Goal: Use online tool/utility: Utilize a website feature to perform a specific function

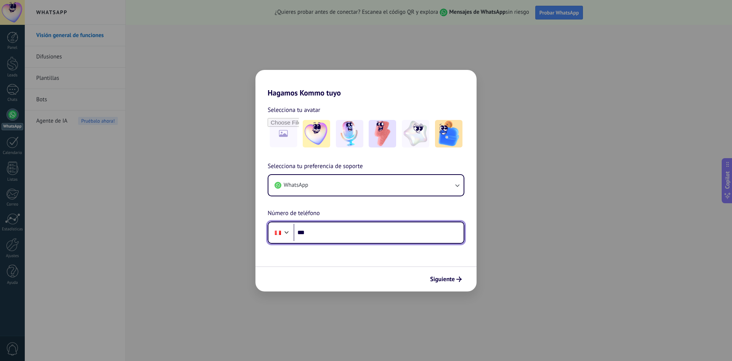
click at [316, 231] on input "***" at bounding box center [379, 233] width 170 height 18
paste input "**********"
type input "**********"
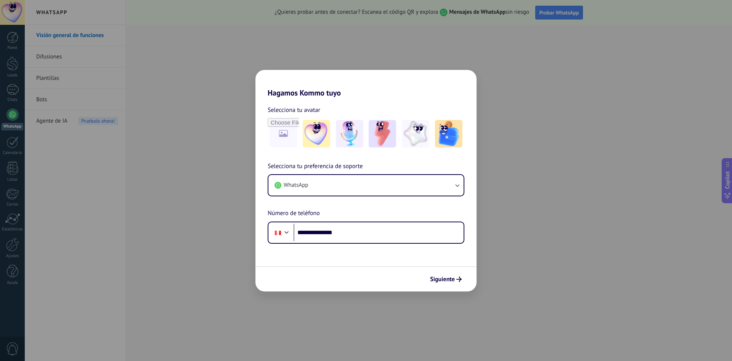
click at [451, 278] on span "Siguiente" at bounding box center [442, 278] width 25 height 5
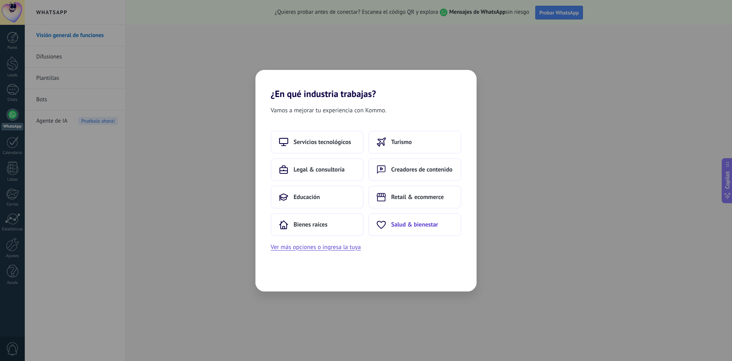
click at [418, 229] on button "Salud & bienestar" at bounding box center [415, 224] width 93 height 23
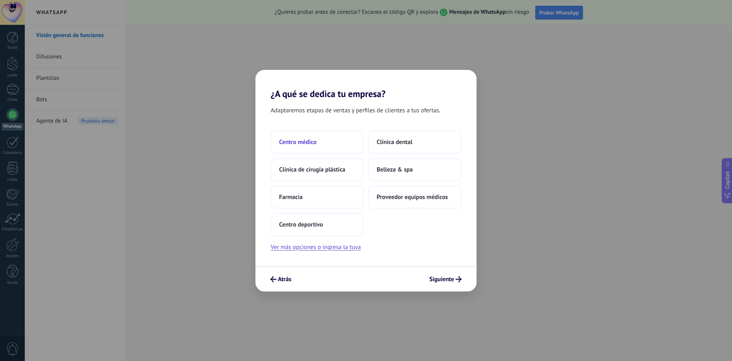
click at [335, 140] on button "Centro médico" at bounding box center [317, 141] width 93 height 23
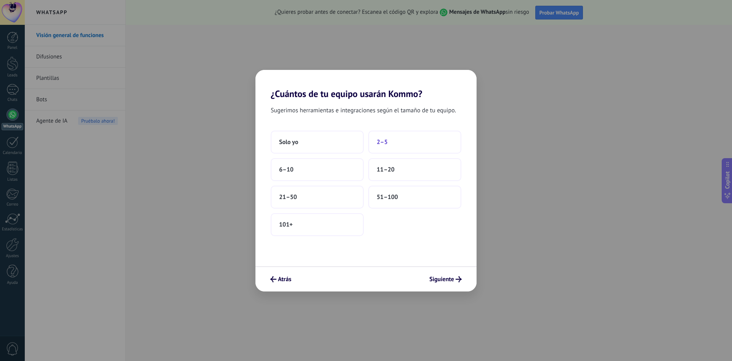
click at [396, 142] on button "2–5" at bounding box center [415, 141] width 93 height 23
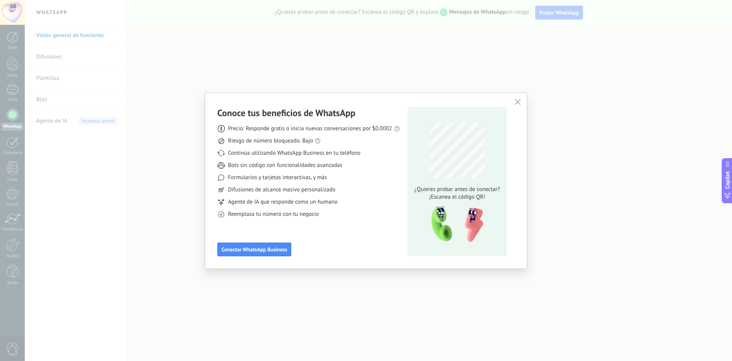
click at [284, 240] on div "Conoce tus beneficios de WhatsApp Precio: Responde gratis o inicia nuevas conve…" at bounding box center [308, 181] width 183 height 149
click at [277, 249] on span "Conectar WhatsApp Business" at bounding box center [255, 248] width 66 height 5
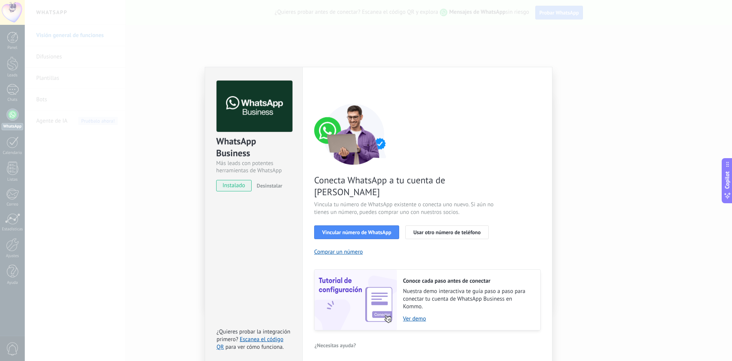
drag, startPoint x: 543, startPoint y: 68, endPoint x: 543, endPoint y: 61, distance: 6.5
click at [544, 68] on div "Configuraciones Autorizaciones This tab logs the users who have granted integra…" at bounding box center [428, 216] width 250 height 298
click at [537, 52] on div "WhatsApp Business Más leads con potentes herramientas de WhatsApp instalado Des…" at bounding box center [379, 180] width 708 height 361
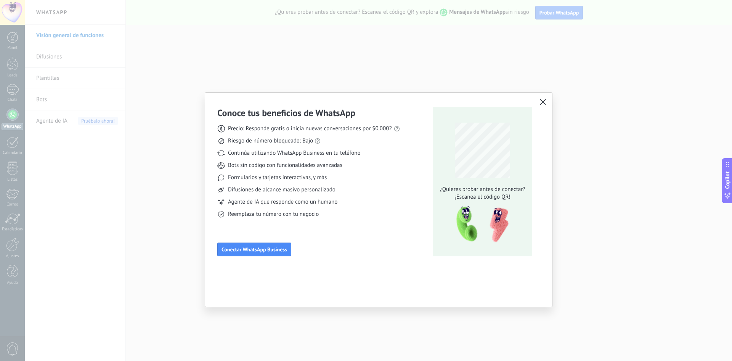
click at [96, 122] on div "Conoce tus beneficios de WhatsApp Precio: Responde gratis o inicia nuevas conve…" at bounding box center [366, 180] width 732 height 361
click at [235, 57] on div "Conoce tus beneficios de WhatsApp Precio: Responde gratis o inicia nuevas conve…" at bounding box center [366, 180] width 732 height 361
drag, startPoint x: 238, startPoint y: 58, endPoint x: 541, endPoint y: 114, distance: 308.1
click at [238, 58] on div "Conoce tus beneficios de WhatsApp Precio: Responde gratis o inicia nuevas conve…" at bounding box center [366, 180] width 732 height 361
click at [545, 101] on icon "button" at bounding box center [543, 102] width 6 height 6
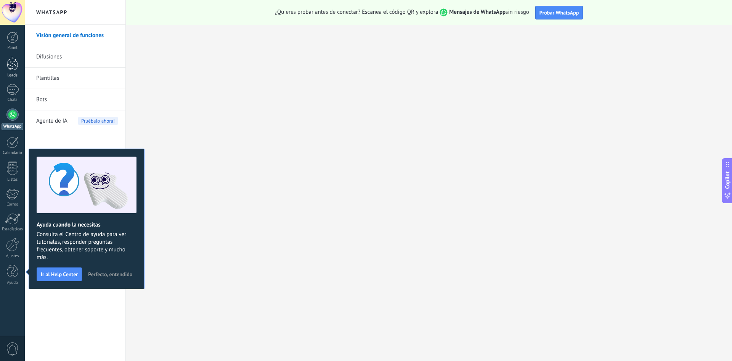
click at [14, 59] on div at bounding box center [12, 63] width 11 height 14
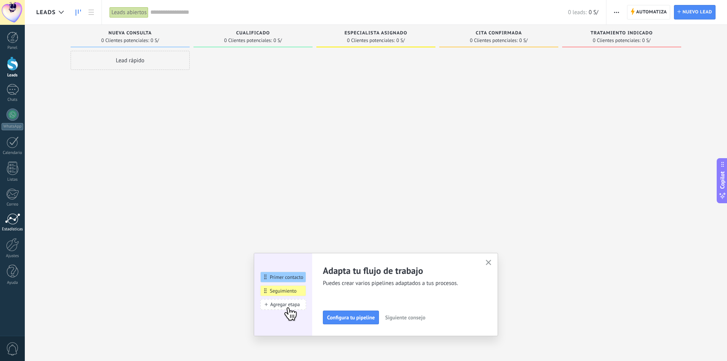
click at [9, 224] on link "Estadísticas" at bounding box center [12, 222] width 25 height 19
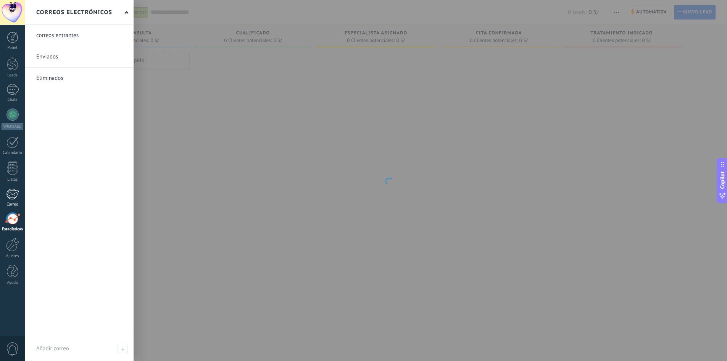
click at [15, 198] on div at bounding box center [12, 193] width 13 height 11
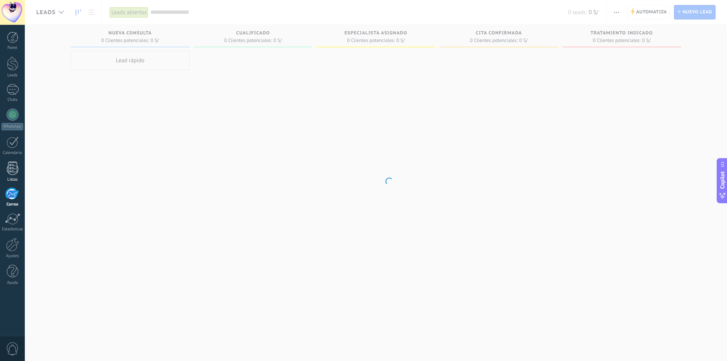
click at [18, 167] on link "Listas" at bounding box center [12, 171] width 25 height 21
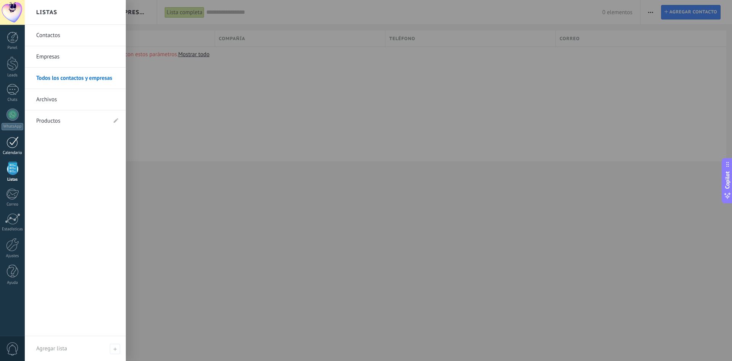
click at [12, 147] on div at bounding box center [12, 142] width 12 height 12
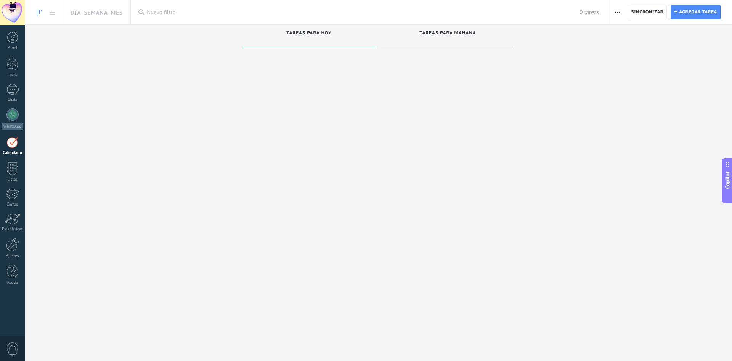
click at [9, 107] on div "Panel Leads Chats WhatsApp Clientes" at bounding box center [12, 162] width 25 height 261
click at [14, 121] on link "WhatsApp" at bounding box center [12, 119] width 25 height 22
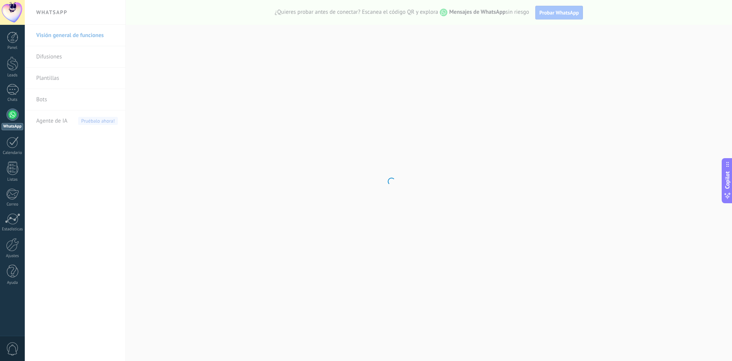
click at [58, 106] on body ".abecls-1,.abecls-2{fill-rule:evenodd}.abecls-2{fill:#fff} .abhcls-1{fill:none}…" at bounding box center [366, 180] width 732 height 361
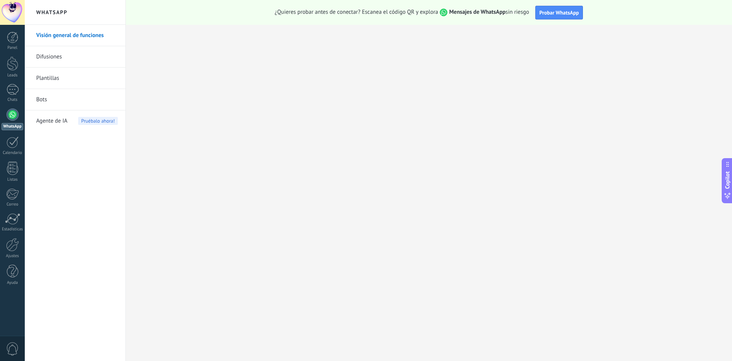
click at [50, 102] on link "Bots" at bounding box center [77, 99] width 82 height 21
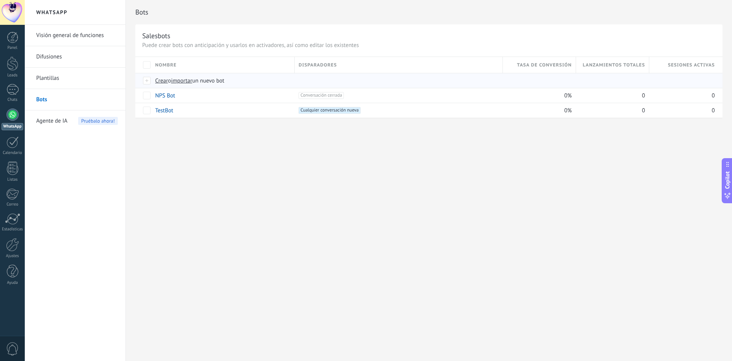
click at [186, 79] on span "importar" at bounding box center [181, 80] width 21 height 7
click at [0, 0] on input "importar un nuevo bot" at bounding box center [0, 0] width 0 height 0
click at [159, 84] on span "Crear" at bounding box center [161, 80] width 13 height 7
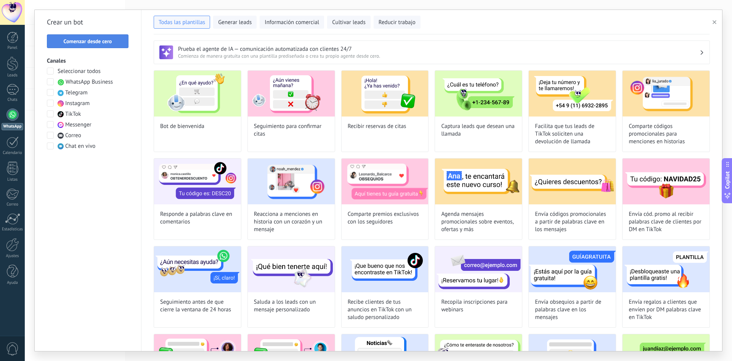
click at [98, 35] on button "Comenzar desde cero" at bounding box center [88, 41] width 82 height 14
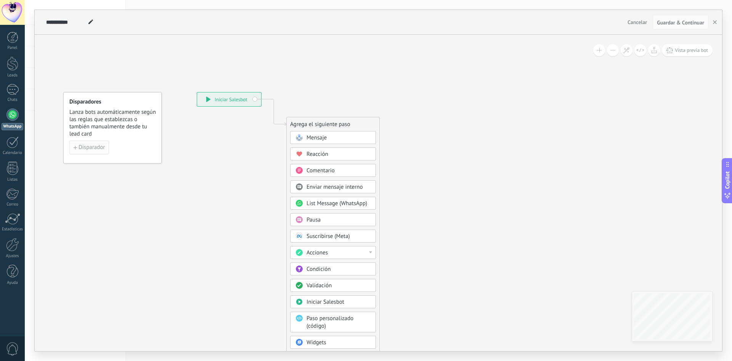
click at [94, 150] on span "Disparador" at bounding box center [92, 147] width 26 height 5
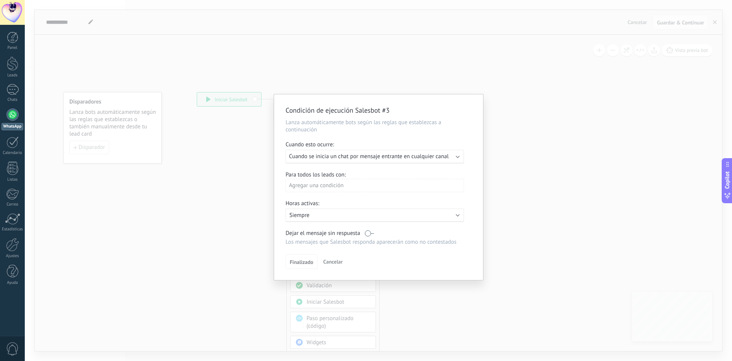
click at [345, 190] on div "Agregar una condición" at bounding box center [375, 185] width 179 height 13
click at [515, 184] on div "Condición de ejecución Salesbot #3 Lanza automáticamente bots según las reglas …" at bounding box center [379, 180] width 708 height 361
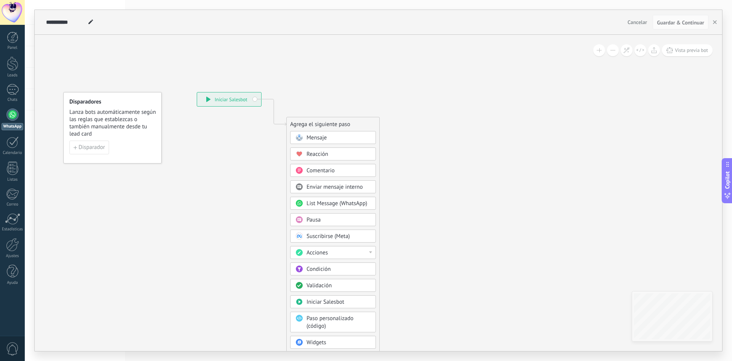
click at [112, 142] on div "Disparador" at bounding box center [112, 147] width 86 height 14
click at [61, 153] on icon at bounding box center [262, 230] width 513 height 658
click at [90, 150] on span "Disparador" at bounding box center [92, 147] width 26 height 5
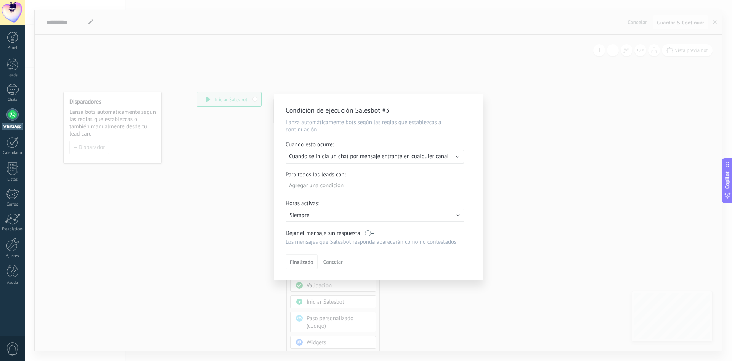
click at [348, 195] on div "Agregar una condición" at bounding box center [375, 188] width 179 height 19
click at [325, 190] on div "Agregar una condición" at bounding box center [375, 185] width 179 height 13
click at [455, 172] on div at bounding box center [378, 186] width 209 height 185
click at [246, 126] on div "Condición de ejecución Salesbot #3 Lanza automáticamente bots según las reglas …" at bounding box center [379, 180] width 708 height 361
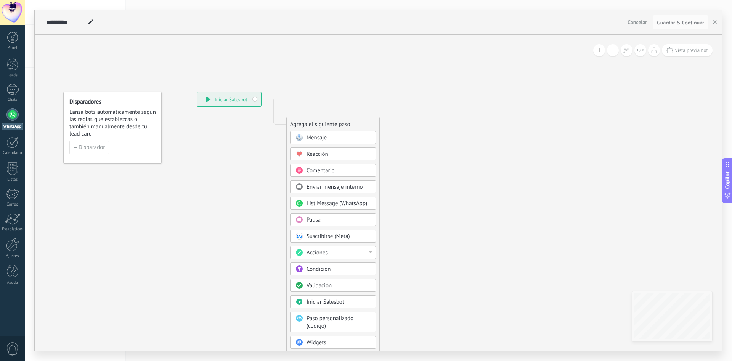
click at [304, 139] on span at bounding box center [299, 137] width 15 height 6
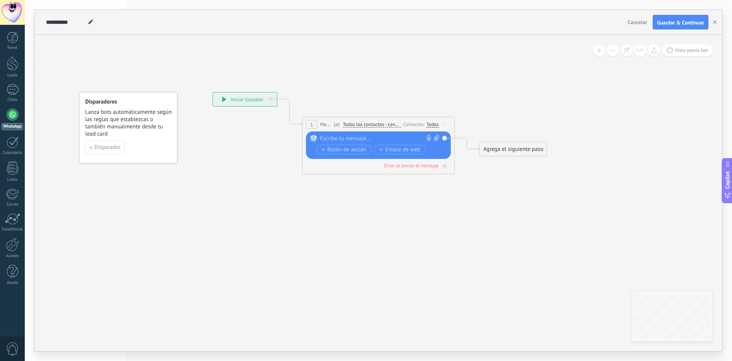
click at [335, 138] on div at bounding box center [376, 139] width 113 height 8
click at [329, 136] on div at bounding box center [376, 139] width 113 height 8
paste div
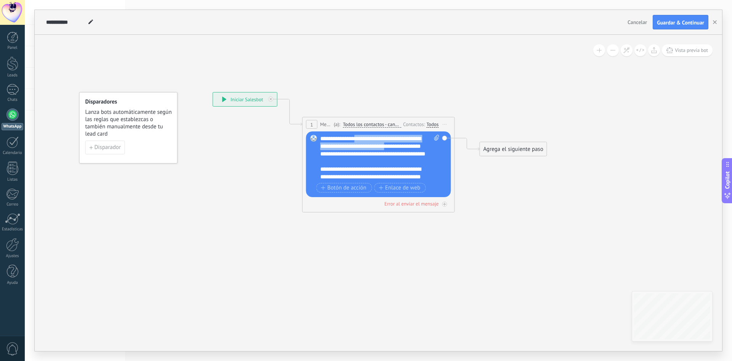
drag, startPoint x: 361, startPoint y: 136, endPoint x: 414, endPoint y: 147, distance: 53.8
click at [414, 147] on div "**********" at bounding box center [379, 158] width 119 height 46
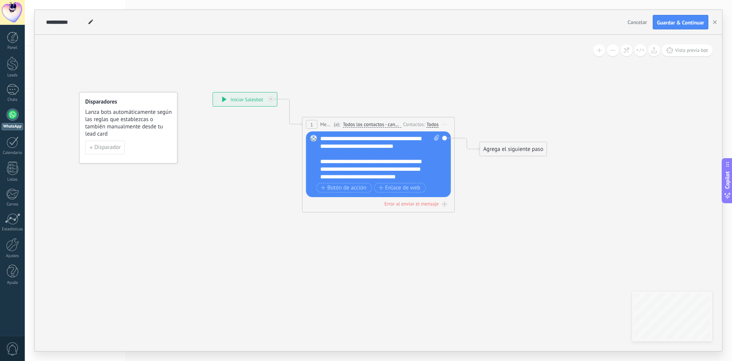
click at [439, 88] on icon at bounding box center [367, 127] width 690 height 453
click at [489, 149] on div "Agrega el siguiente paso" at bounding box center [514, 148] width 67 height 13
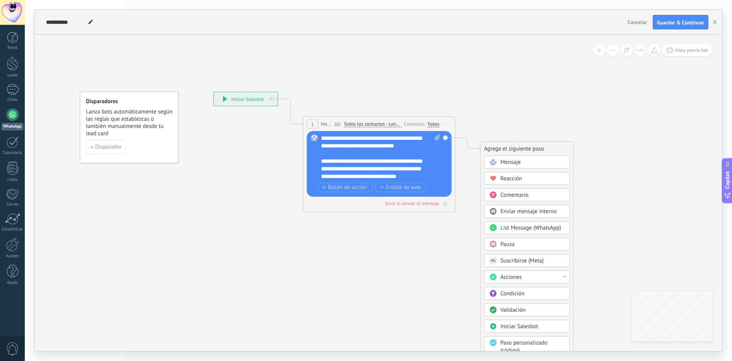
click at [499, 160] on span at bounding box center [493, 162] width 15 height 6
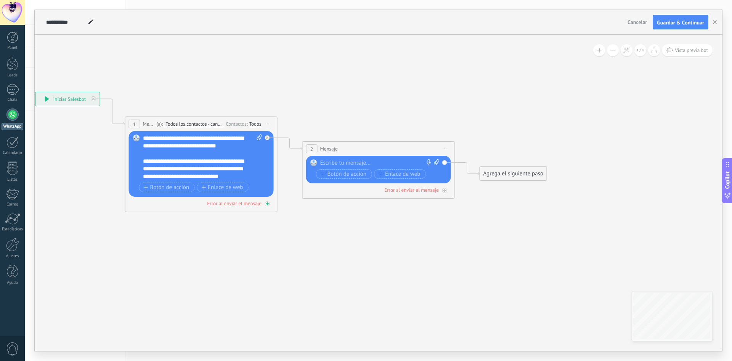
click at [249, 203] on div "Error al enviar el mensaje" at bounding box center [234, 203] width 54 height 6
click at [269, 203] on div at bounding box center [267, 203] width 5 height 5
click at [435, 161] on icon at bounding box center [437, 162] width 5 height 6
click input "Subir" at bounding box center [0, 0] width 0 height 0
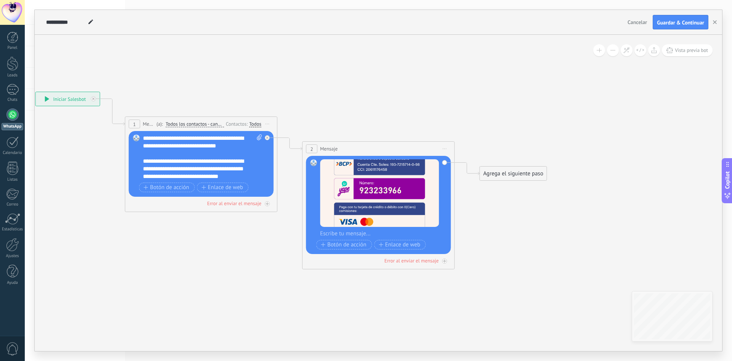
click at [498, 174] on div "Agrega el siguiente paso" at bounding box center [513, 173] width 67 height 13
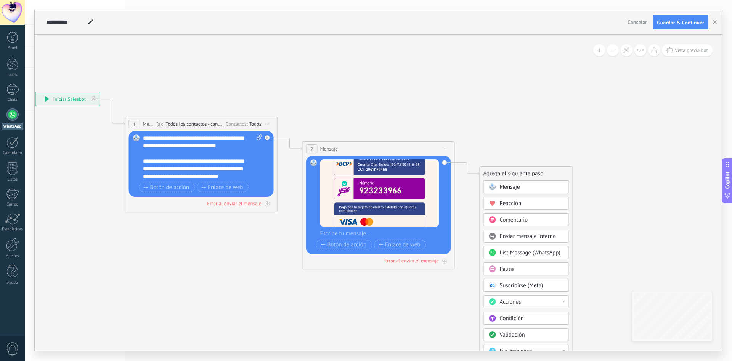
click at [504, 185] on span "Mensaje" at bounding box center [510, 186] width 20 height 7
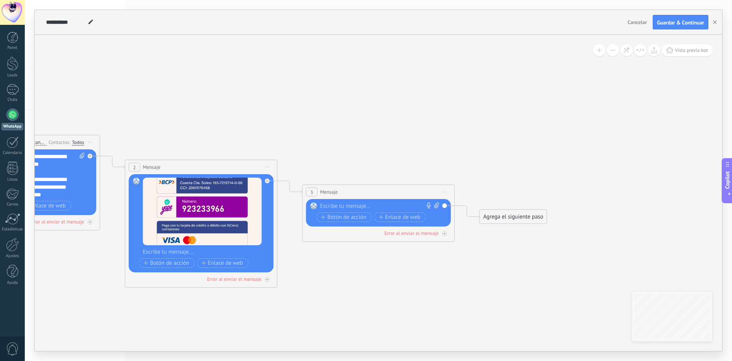
click at [354, 206] on div at bounding box center [376, 206] width 113 height 8
paste div
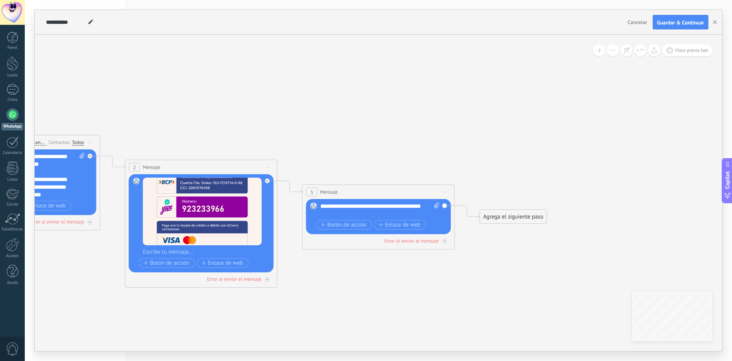
click at [411, 90] on icon at bounding box center [189, 198] width 1045 height 559
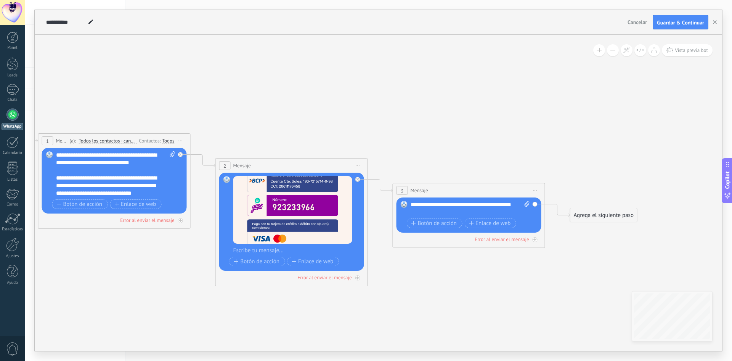
drag, startPoint x: 259, startPoint y: 296, endPoint x: 378, endPoint y: 294, distance: 119.8
click at [378, 294] on icon at bounding box center [280, 197] width 1045 height 559
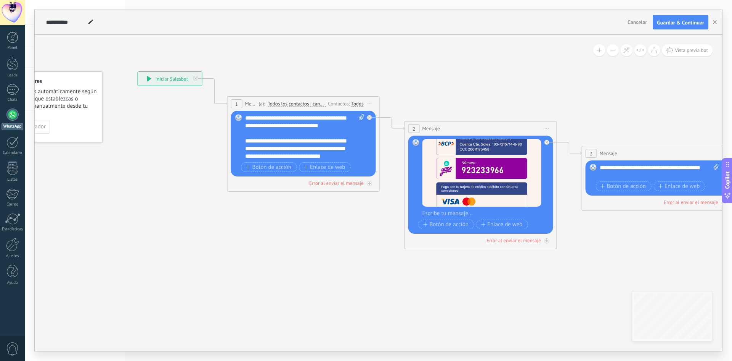
drag, startPoint x: 287, startPoint y: 305, endPoint x: 422, endPoint y: 282, distance: 137.0
click at [422, 282] on icon at bounding box center [469, 160] width 1045 height 559
click at [171, 81] on div "**********" at bounding box center [170, 79] width 64 height 14
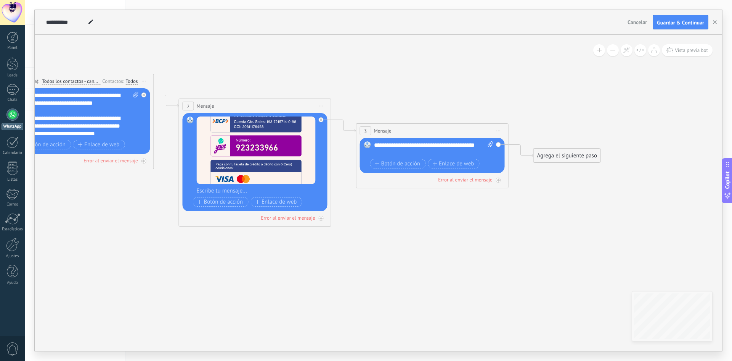
drag, startPoint x: 346, startPoint y: 243, endPoint x: 121, endPoint y: 220, distance: 227.0
click at [121, 220] on icon at bounding box center [243, 137] width 1045 height 559
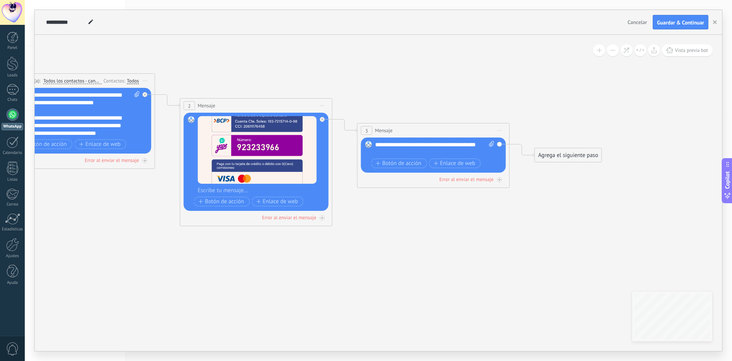
drag, startPoint x: 320, startPoint y: 257, endPoint x: 454, endPoint y: 260, distance: 133.6
click at [454, 260] on icon at bounding box center [244, 137] width 1045 height 559
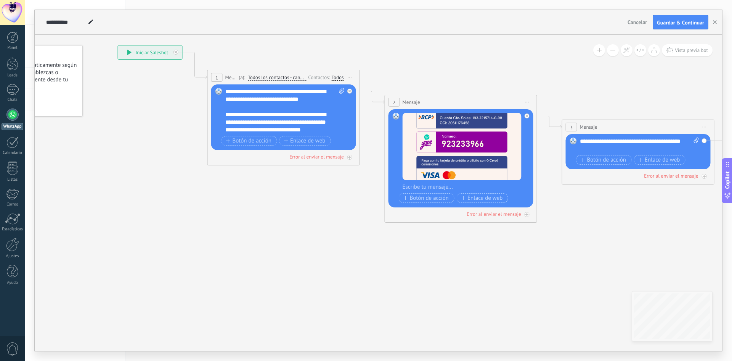
drag, startPoint x: 274, startPoint y: 264, endPoint x: 253, endPoint y: 237, distance: 34.4
click at [303, 262] on icon at bounding box center [449, 133] width 1045 height 559
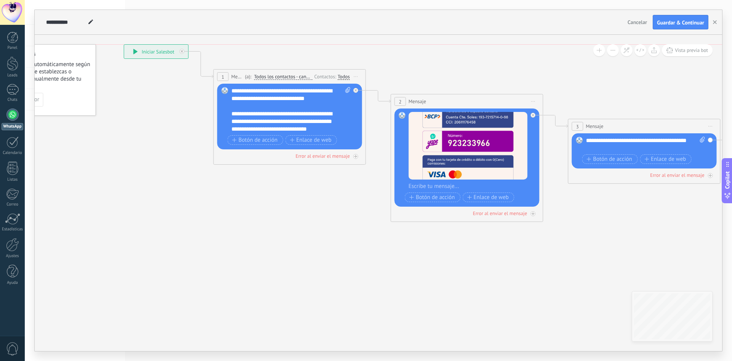
click at [50, 86] on span "Lanza bots automáticamente según las reglas que establezcas o también manualmen…" at bounding box center [47, 75] width 87 height 29
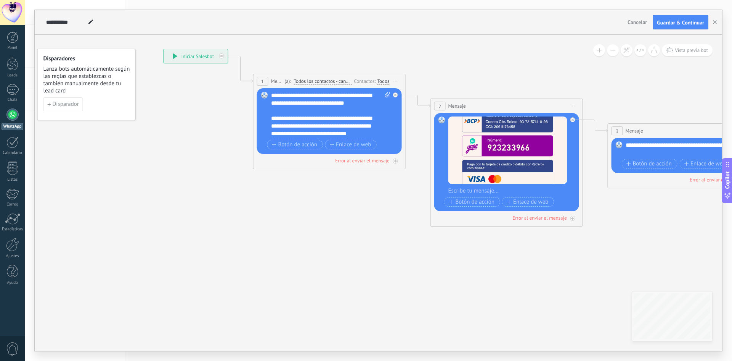
drag, startPoint x: 148, startPoint y: 235, endPoint x: 272, endPoint y: 234, distance: 123.6
click at [272, 234] on icon at bounding box center [495, 137] width 1045 height 559
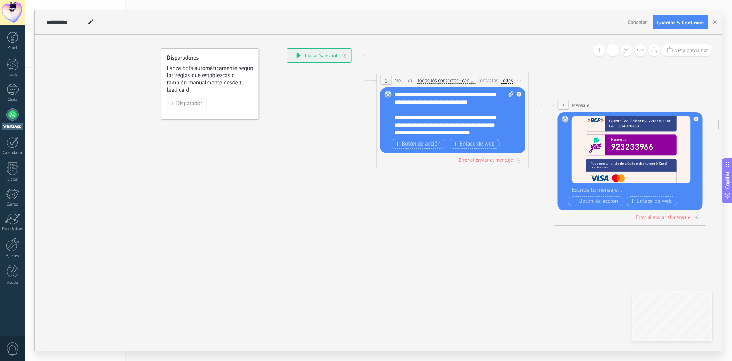
click at [201, 101] on span "Disparador" at bounding box center [189, 103] width 26 height 5
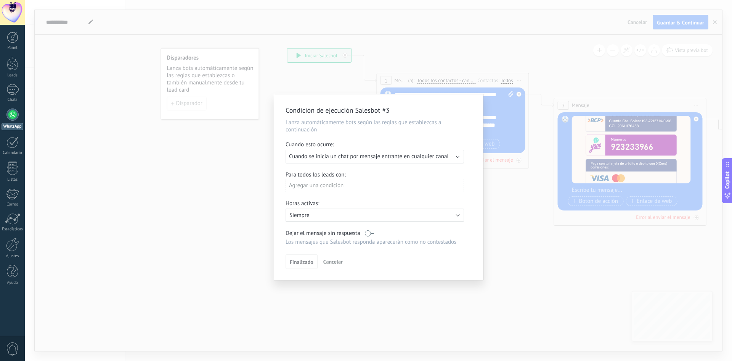
click at [347, 156] on span "Cuando se inicia un chat por mensaje entrante en cualquier canal" at bounding box center [369, 156] width 160 height 7
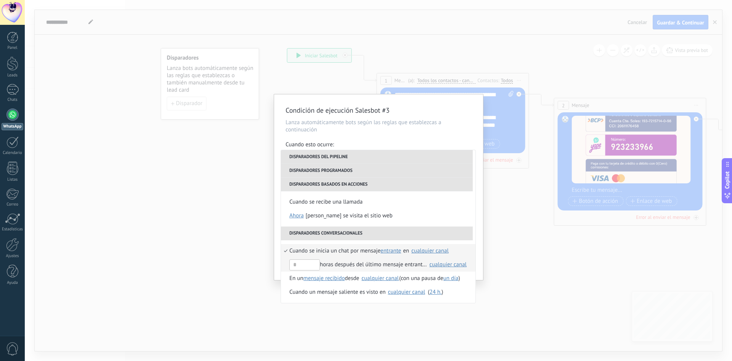
scroll to position [166, 0]
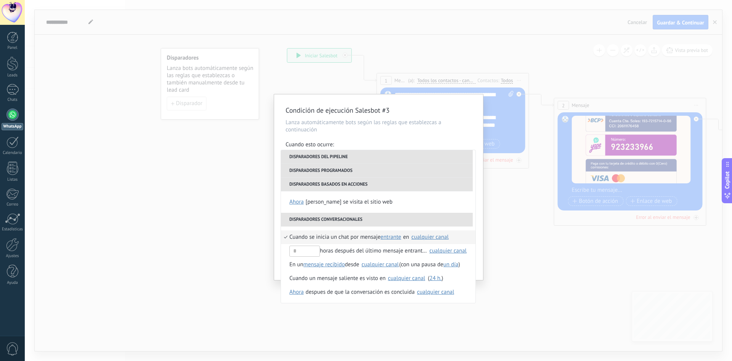
click at [319, 116] on div "Condición de ejecución Salesbot #3 Lanza automáticamente bots según las reglas …" at bounding box center [378, 186] width 209 height 185
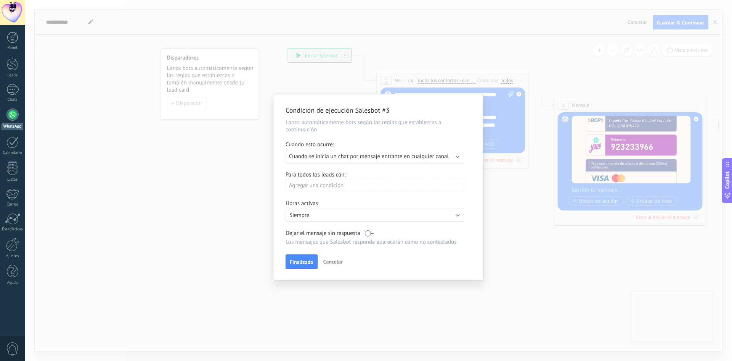
click at [322, 190] on div "Agregar una condición" at bounding box center [375, 185] width 179 height 13
click at [158, 136] on div "Condición de ejecución Salesbot #3 Lanza automáticamente bots según las reglas …" at bounding box center [379, 180] width 708 height 361
